Goal: Task Accomplishment & Management: Use online tool/utility

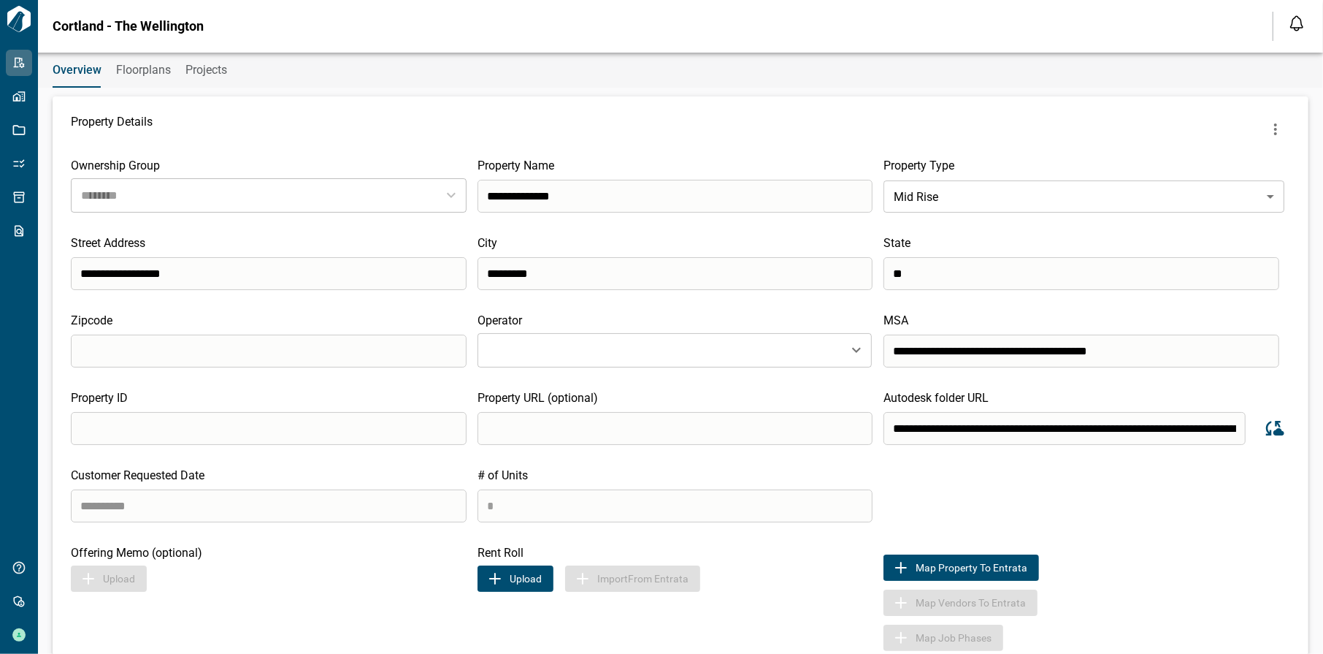
type input "********"
click at [491, 586] on button "Upload" at bounding box center [516, 578] width 76 height 26
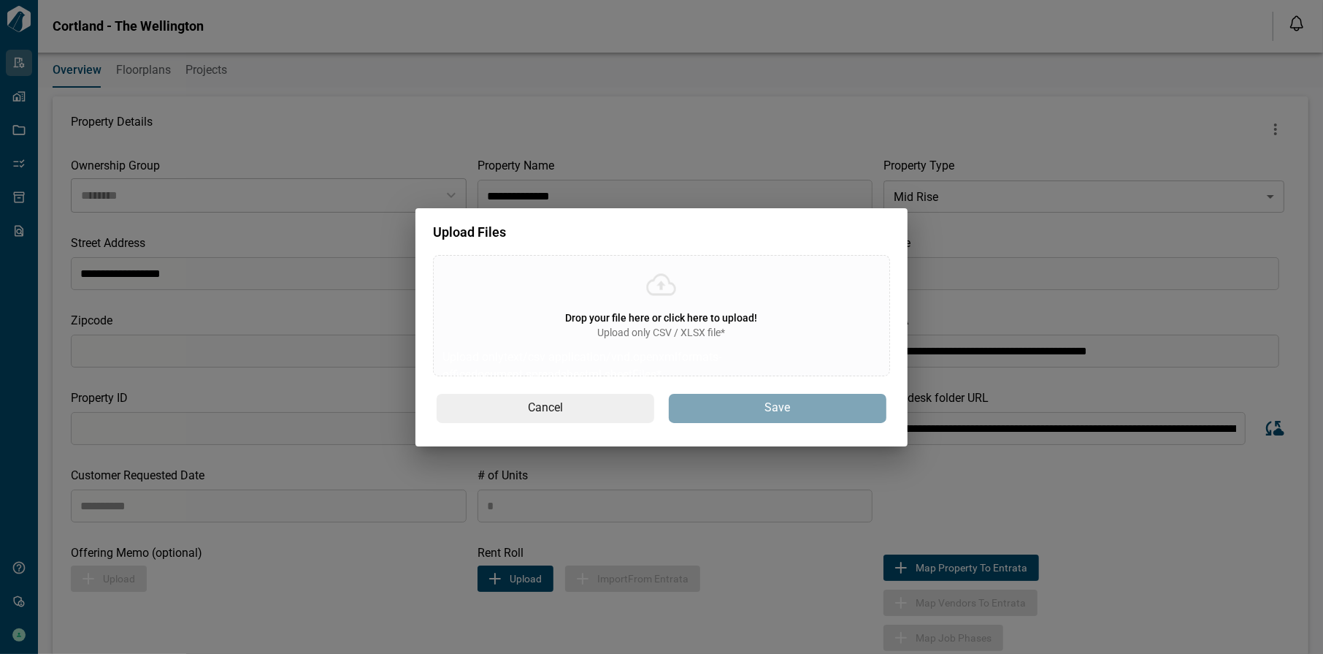
click at [717, 317] on span "Drop your file here or click here to upload!" at bounding box center [662, 318] width 192 height 12
click at [0, 0] on input "Drop your file here or click here to upload! Upload only CSV / XLSX file* Uploa…" at bounding box center [0, 0] width 0 height 0
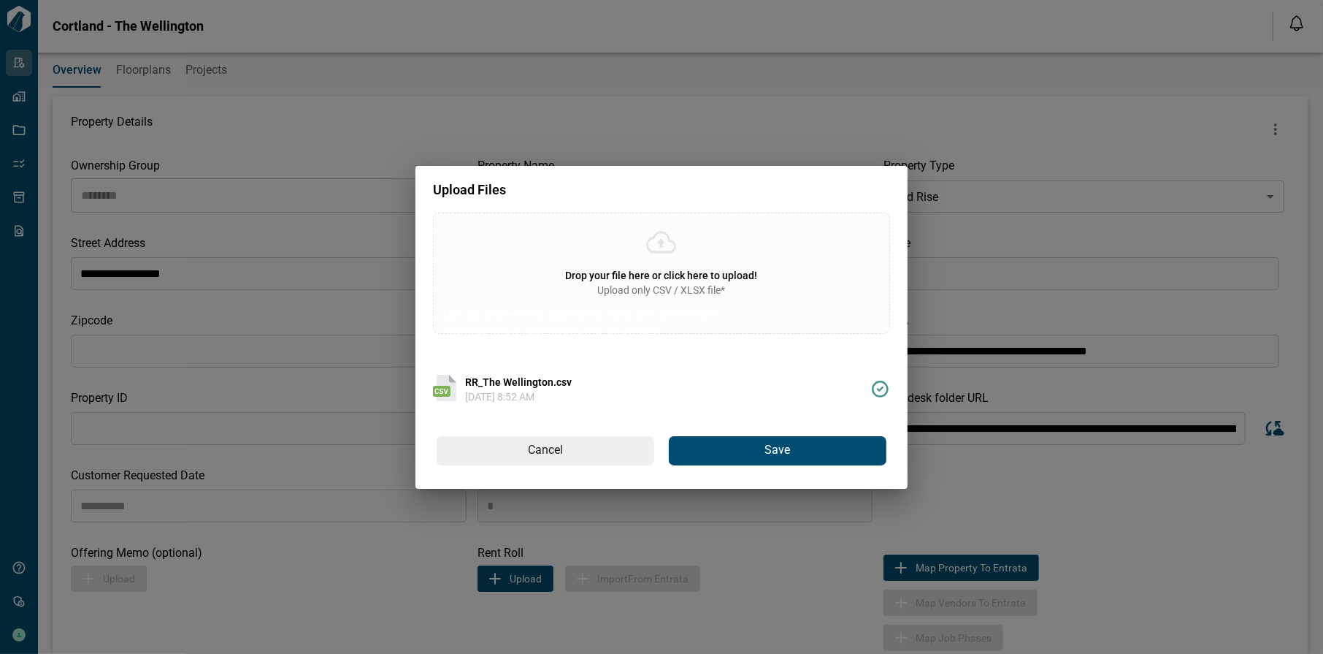
click at [782, 455] on span "Save" at bounding box center [778, 450] width 26 height 15
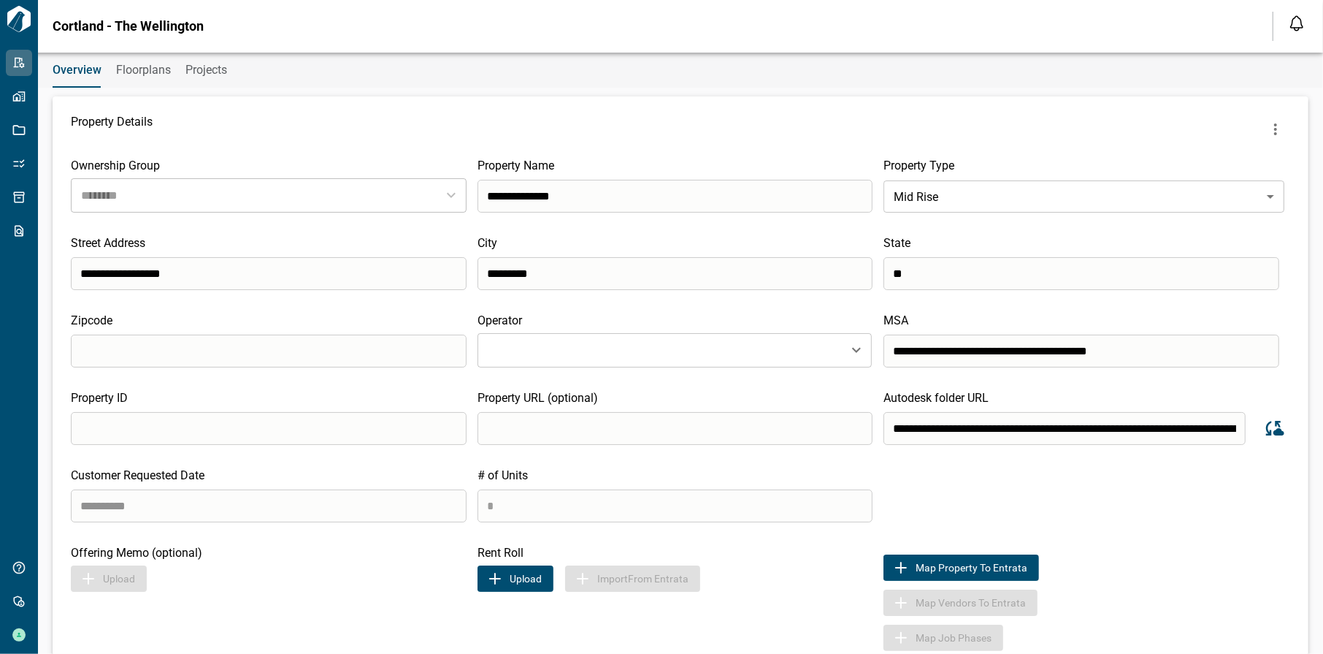
type input "********"
click at [499, 583] on img "button" at bounding box center [495, 579] width 18 height 18
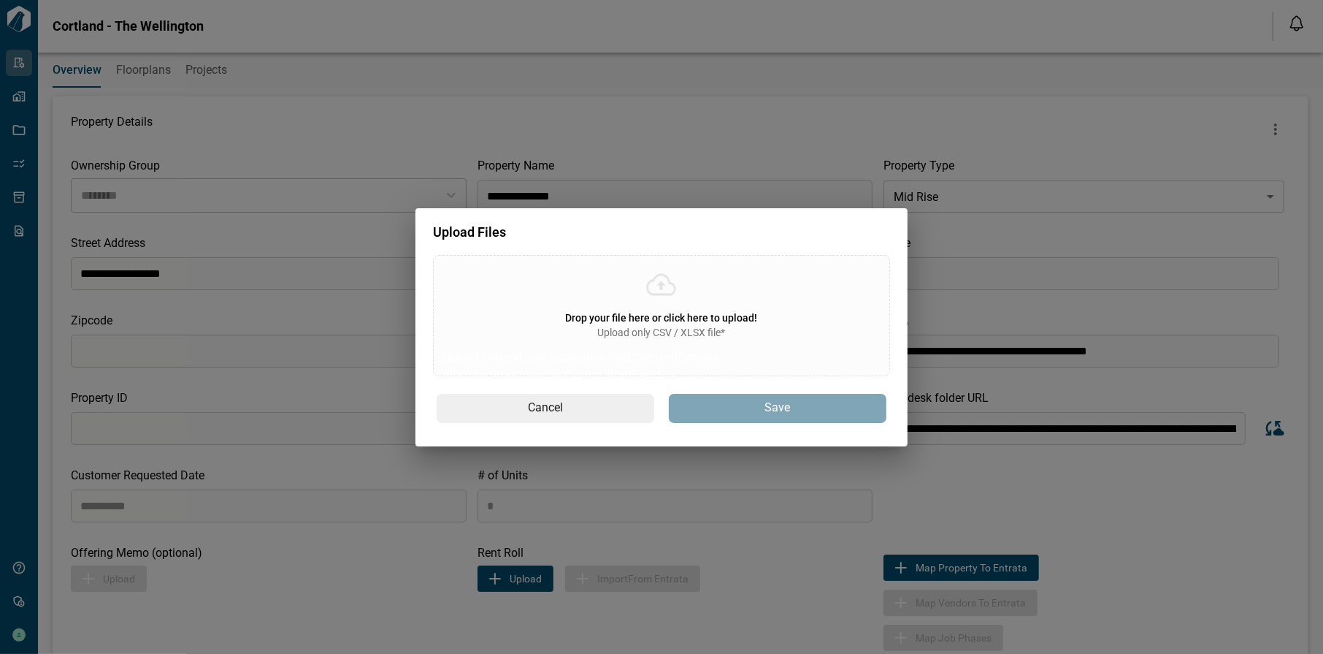
click at [694, 326] on span "Upload only CSV / XLSX file*" at bounding box center [662, 332] width 128 height 15
click at [0, 0] on input "Drop your file here or click here to upload! Upload only CSV / XLSX file* Uploa…" at bounding box center [0, 0] width 0 height 0
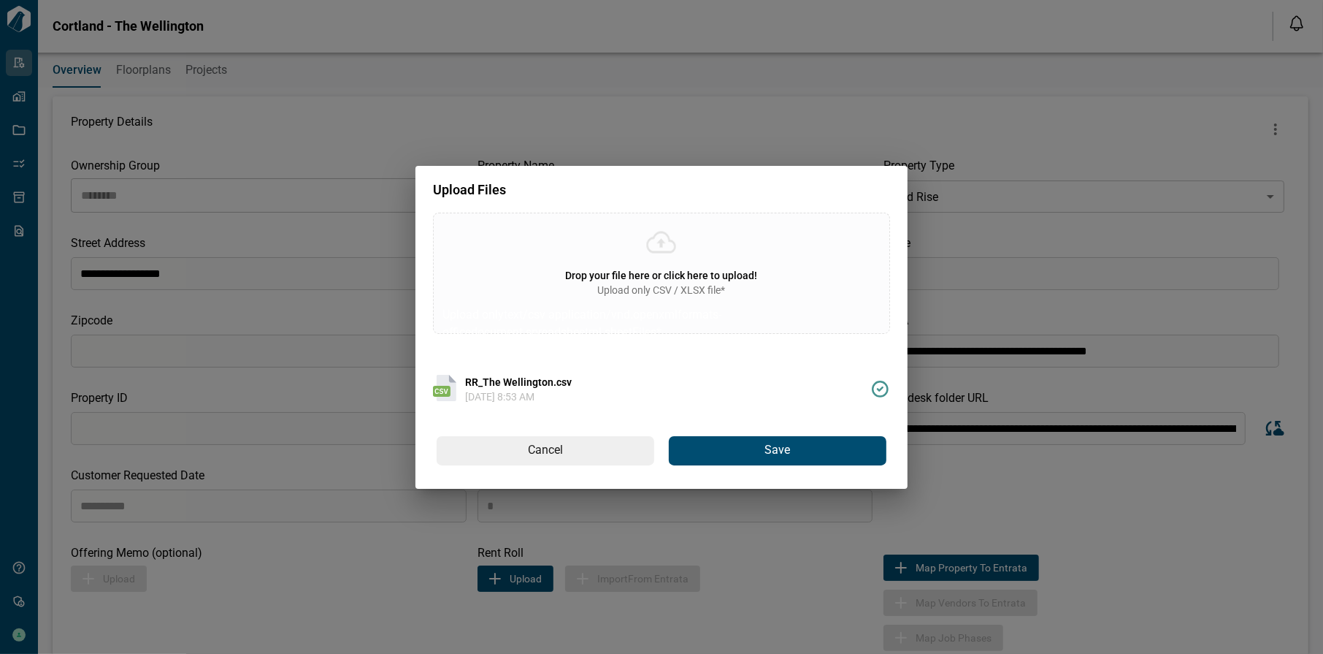
click at [773, 459] on button "Save" at bounding box center [778, 450] width 218 height 29
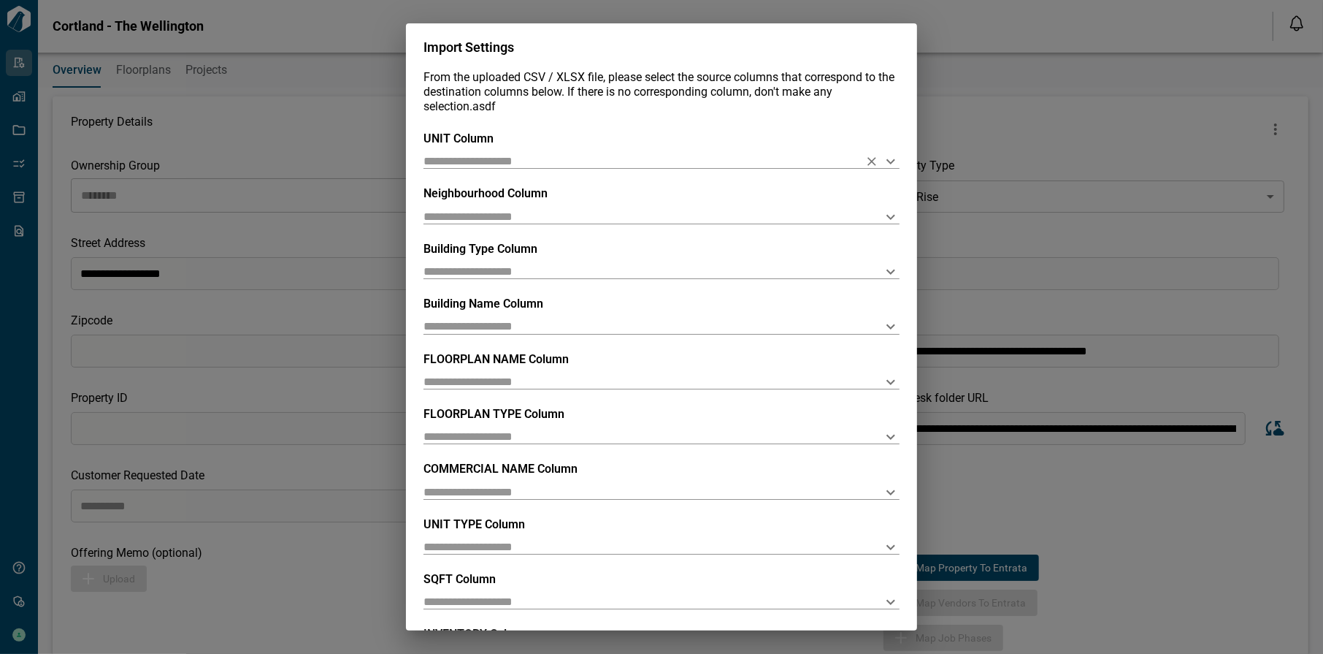
click at [888, 160] on icon "Open" at bounding box center [891, 161] width 9 height 5
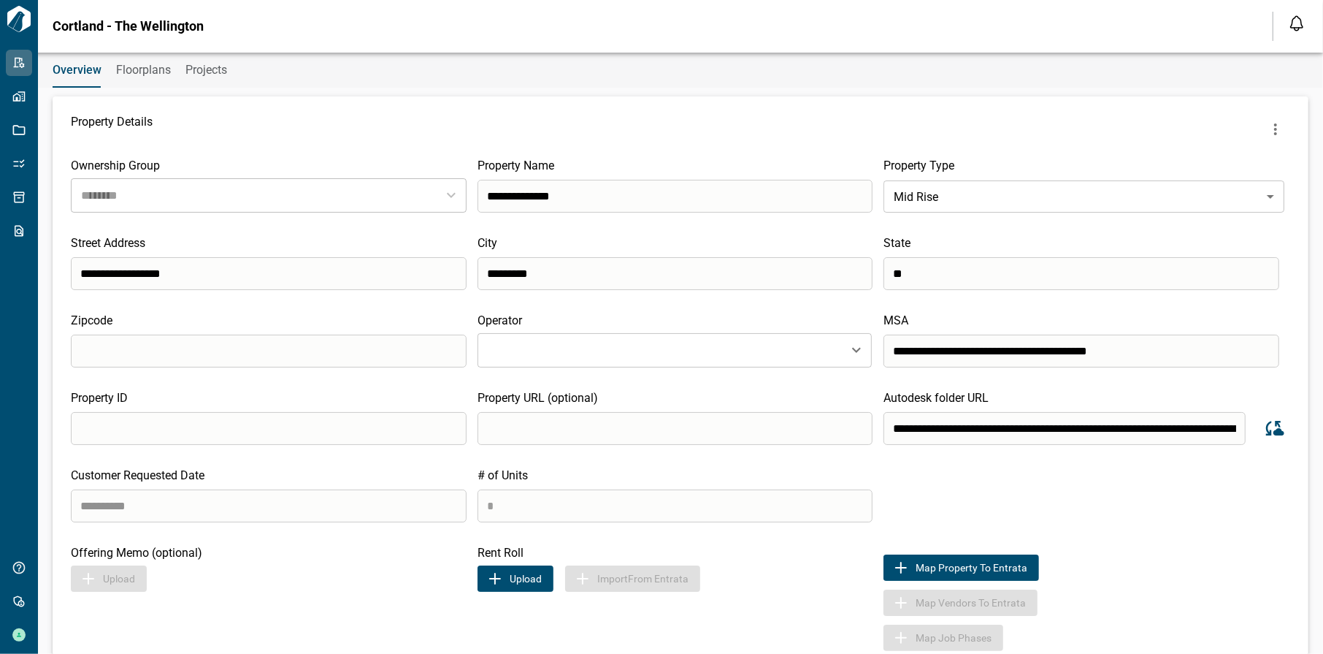
type input "********"
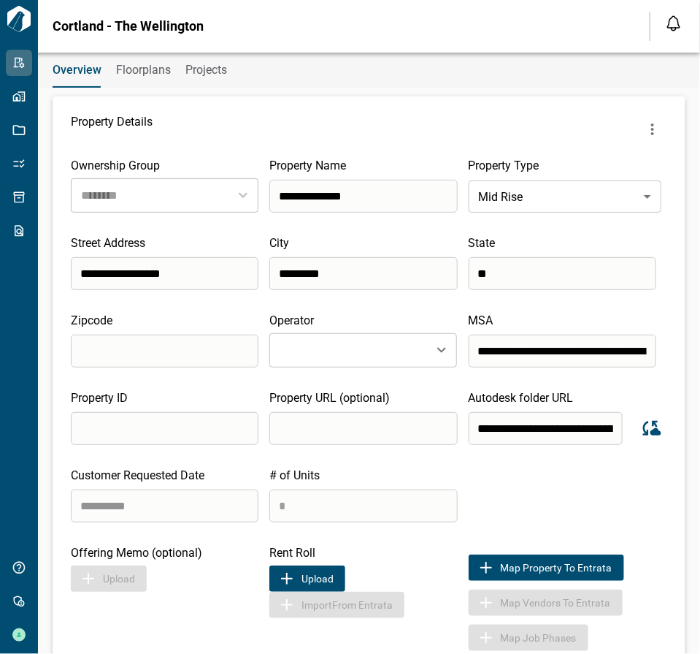
click at [310, 575] on button "Upload" at bounding box center [307, 578] width 76 height 26
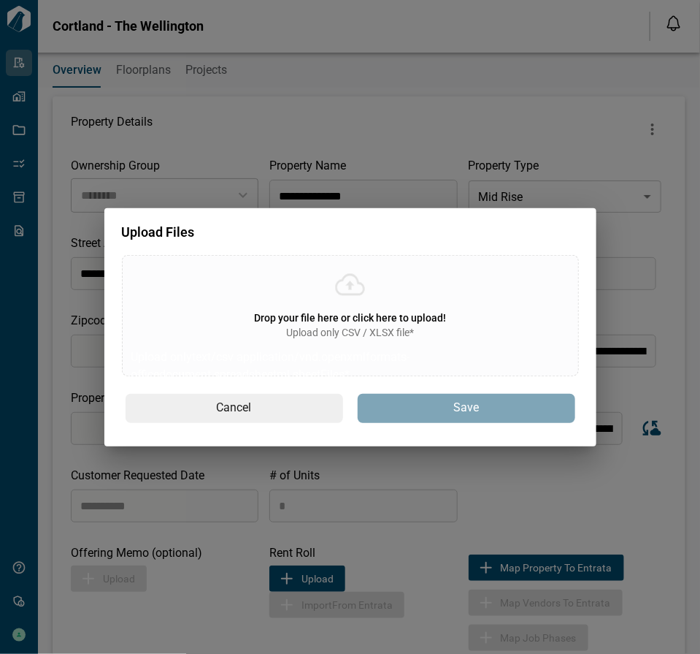
click at [358, 302] on div "Drop your file here or click here to upload! Upload only CSV / XLSX file* Uploa…" at bounding box center [350, 315] width 457 height 121
click at [0, 0] on input "Drop your file here or click here to upload! Upload only CSV / XLSX file* Uploa…" at bounding box center [0, 0] width 0 height 0
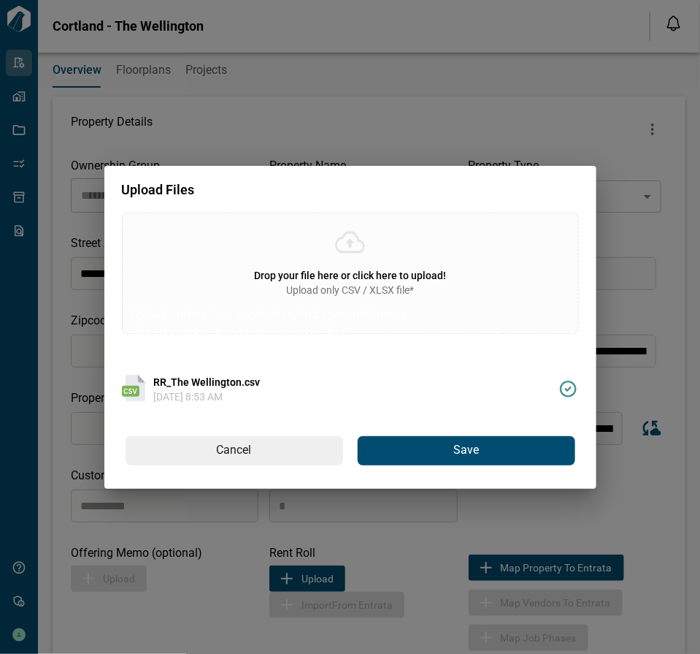
click at [534, 454] on button "Save" at bounding box center [467, 450] width 218 height 29
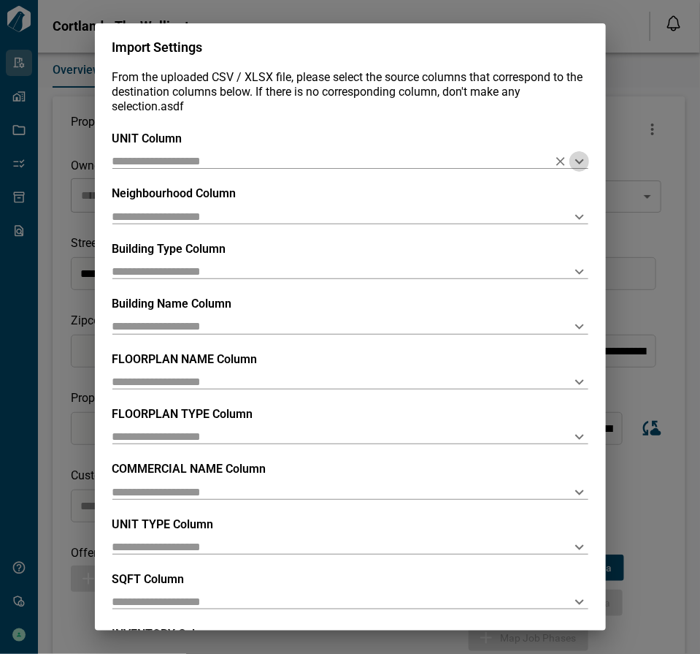
click at [575, 163] on icon "Open" at bounding box center [579, 161] width 9 height 5
